Goal: Ask a question

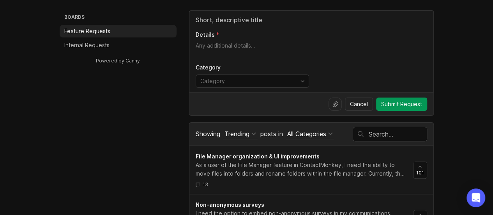
scroll to position [78, 0]
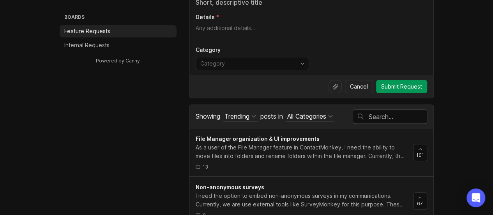
click at [376, 120] on div at bounding box center [390, 116] width 74 height 14
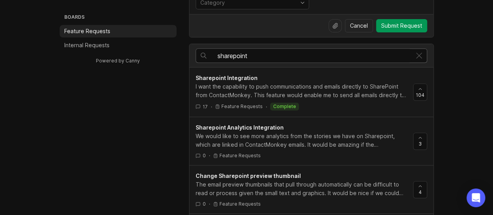
scroll to position [117, 0]
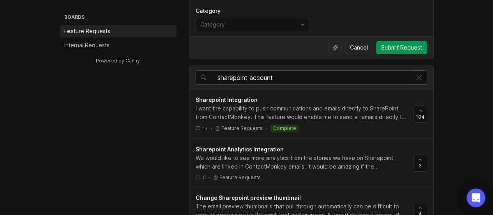
type input "sharepoint account"
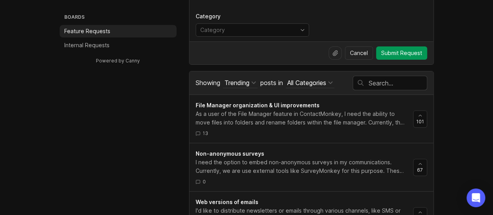
scroll to position [117, 0]
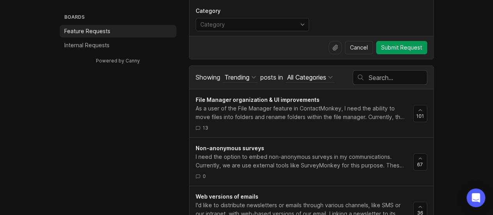
click at [387, 77] on input "text" at bounding box center [397, 77] width 58 height 9
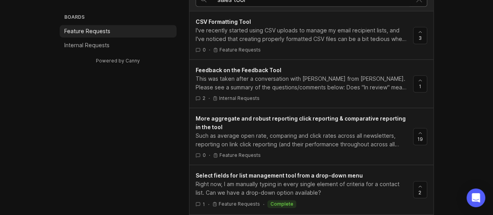
scroll to position [234, 0]
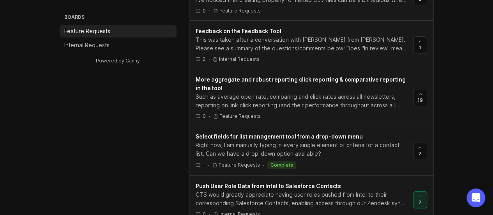
type input "sales tool"
